Goal: Information Seeking & Learning: Find specific page/section

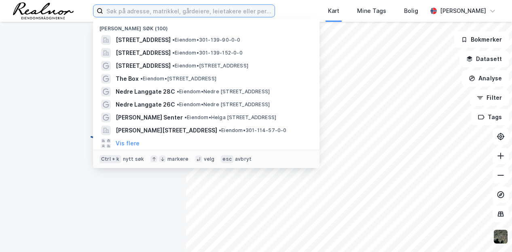
click at [144, 13] on input at bounding box center [189, 11] width 172 height 12
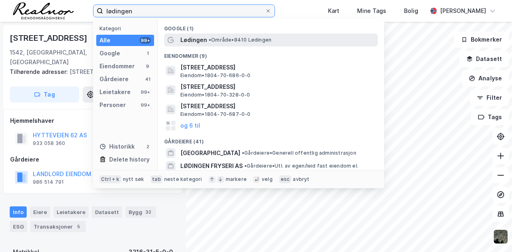
type input "lødingen"
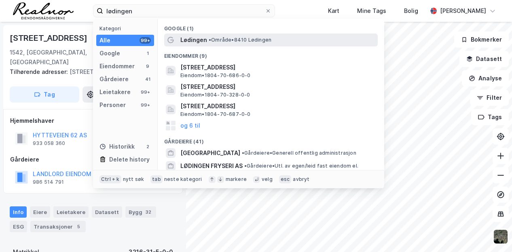
click at [202, 39] on span "Lødingen" at bounding box center [193, 40] width 27 height 10
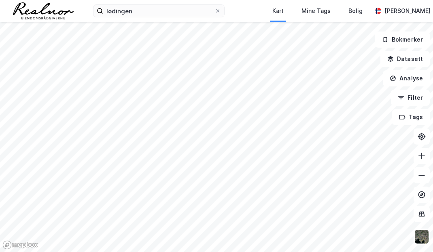
click at [433, 199] on html "lødingen Kart Mine Tags Bolig [PERSON_NAME] Bokmerker Datasett Analyse Filter T…" at bounding box center [216, 126] width 433 height 252
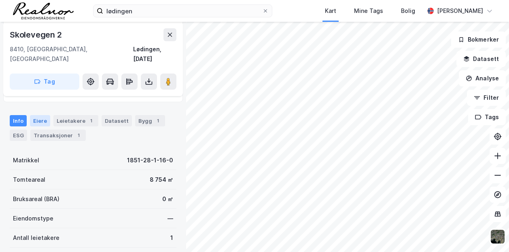
click at [39, 115] on div "Eiere" at bounding box center [40, 120] width 20 height 11
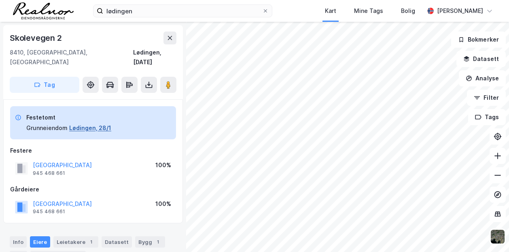
click at [86, 123] on button "Lødingen, 28/1" at bounding box center [90, 128] width 42 height 10
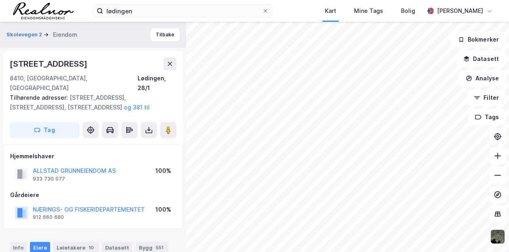
scroll to position [0, 0]
click at [161, 32] on button "Tilbake" at bounding box center [164, 34] width 29 height 13
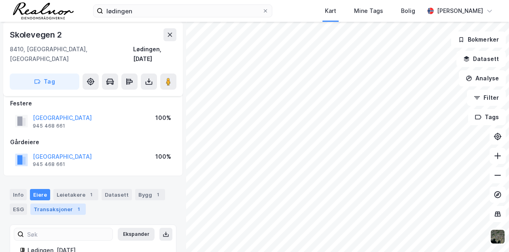
scroll to position [81, 0]
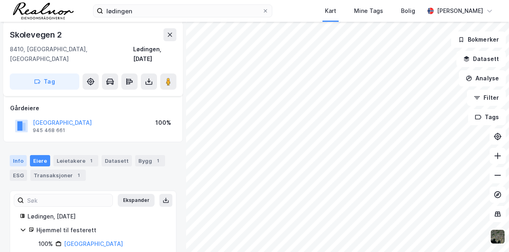
click at [18, 155] on div "Info" at bounding box center [18, 160] width 17 height 11
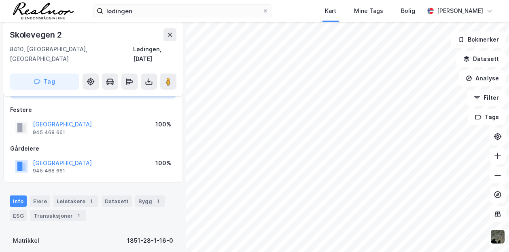
scroll to position [208, 0]
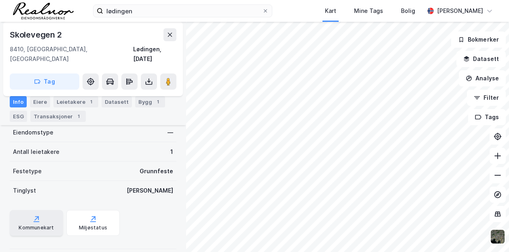
click at [55, 218] on div "Kommunekart" at bounding box center [36, 223] width 53 height 26
